Goal: Find specific page/section: Find specific page/section

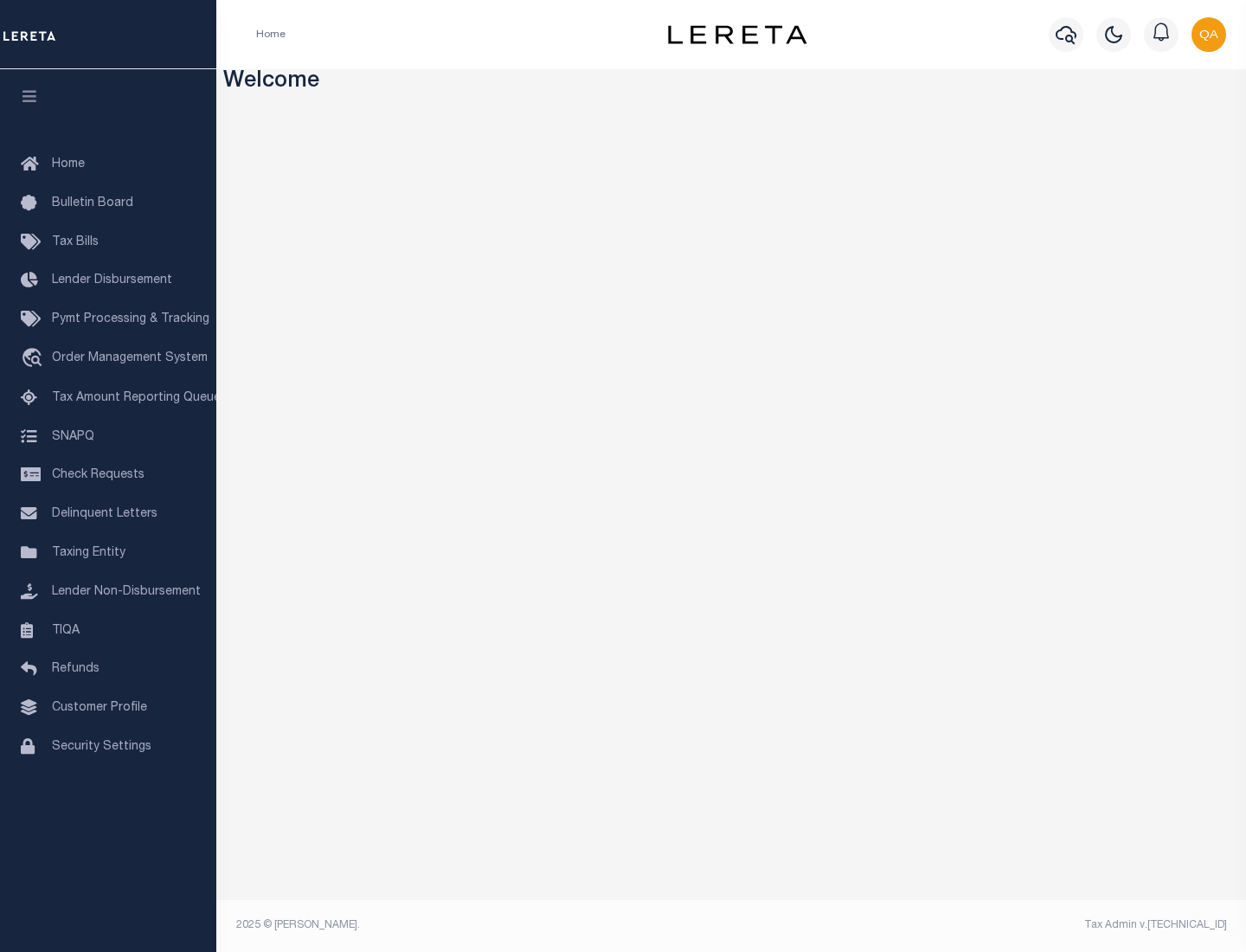
click at [108, 630] on link "TIQA" at bounding box center [108, 632] width 217 height 39
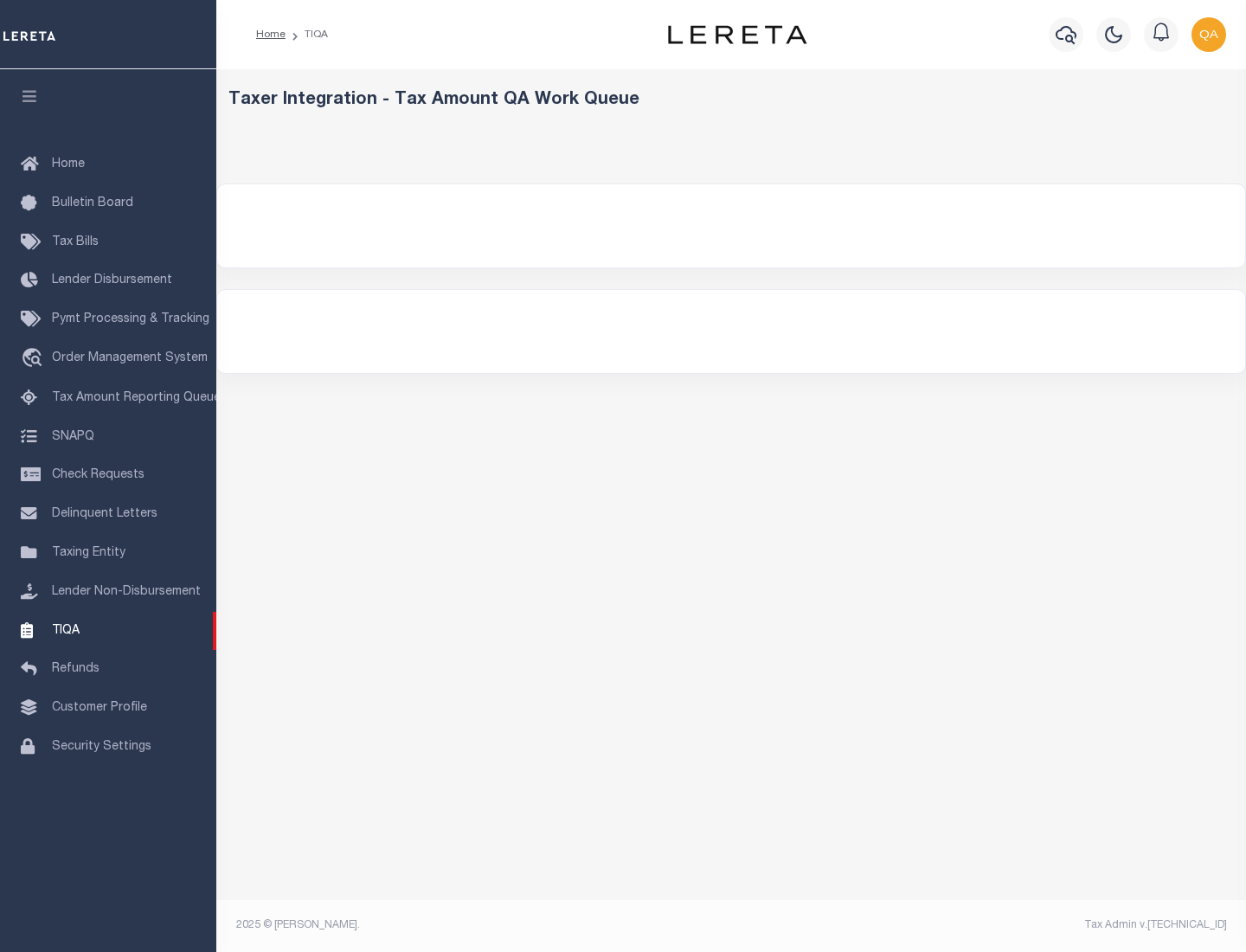
select select "200"
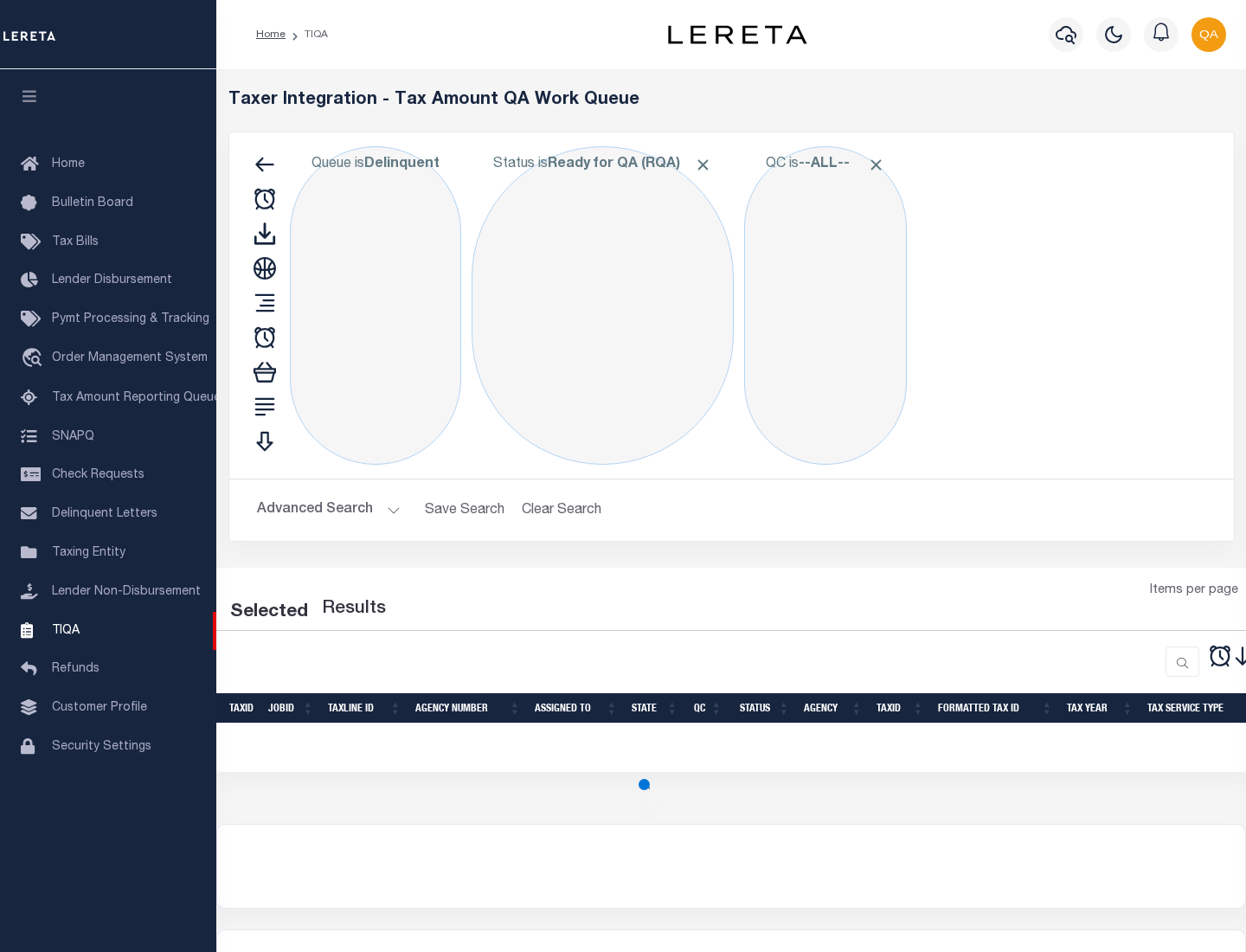
select select "200"
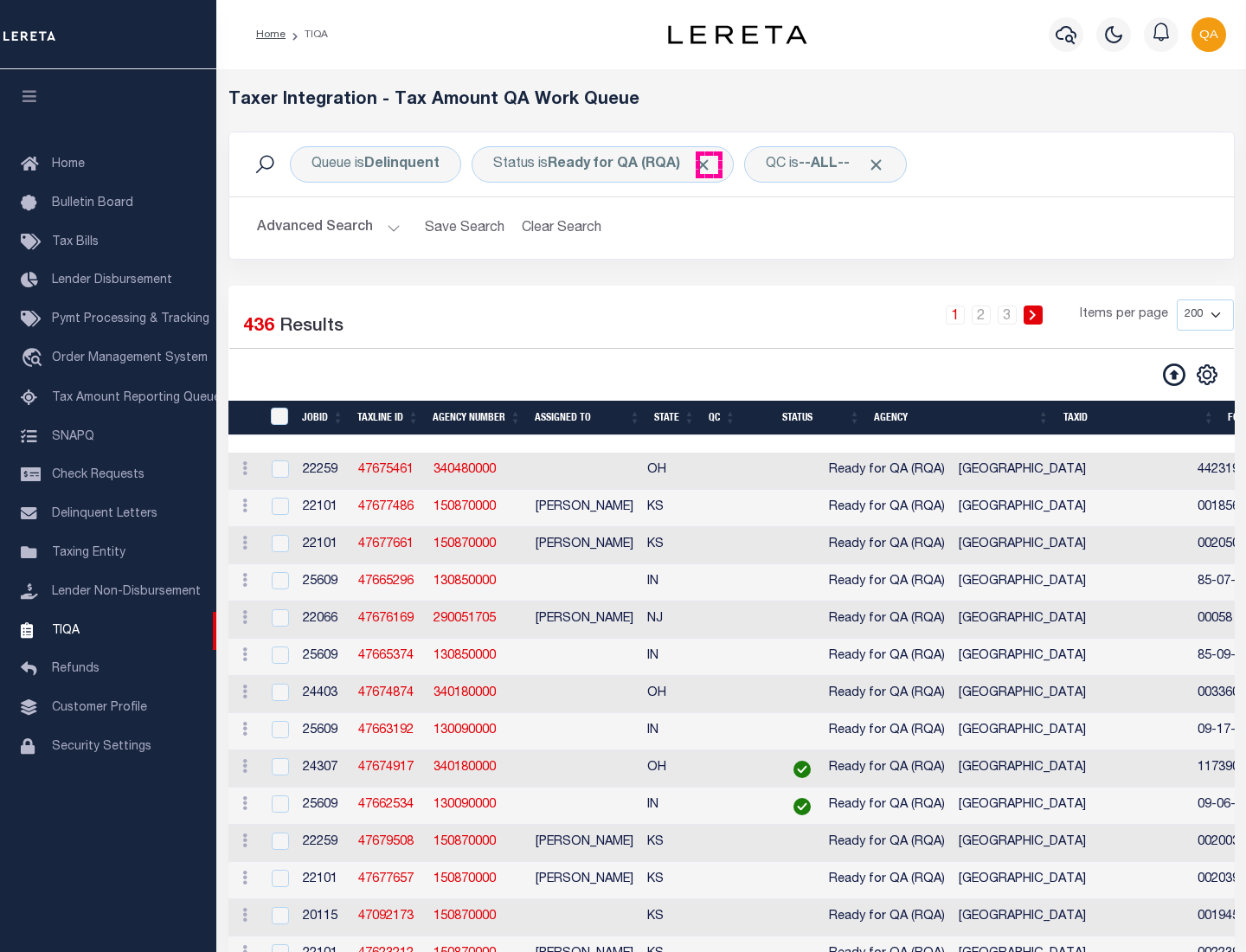
click at [709, 164] on span "Click to Remove" at bounding box center [703, 164] width 18 height 18
